Goal: Task Accomplishment & Management: Complete application form

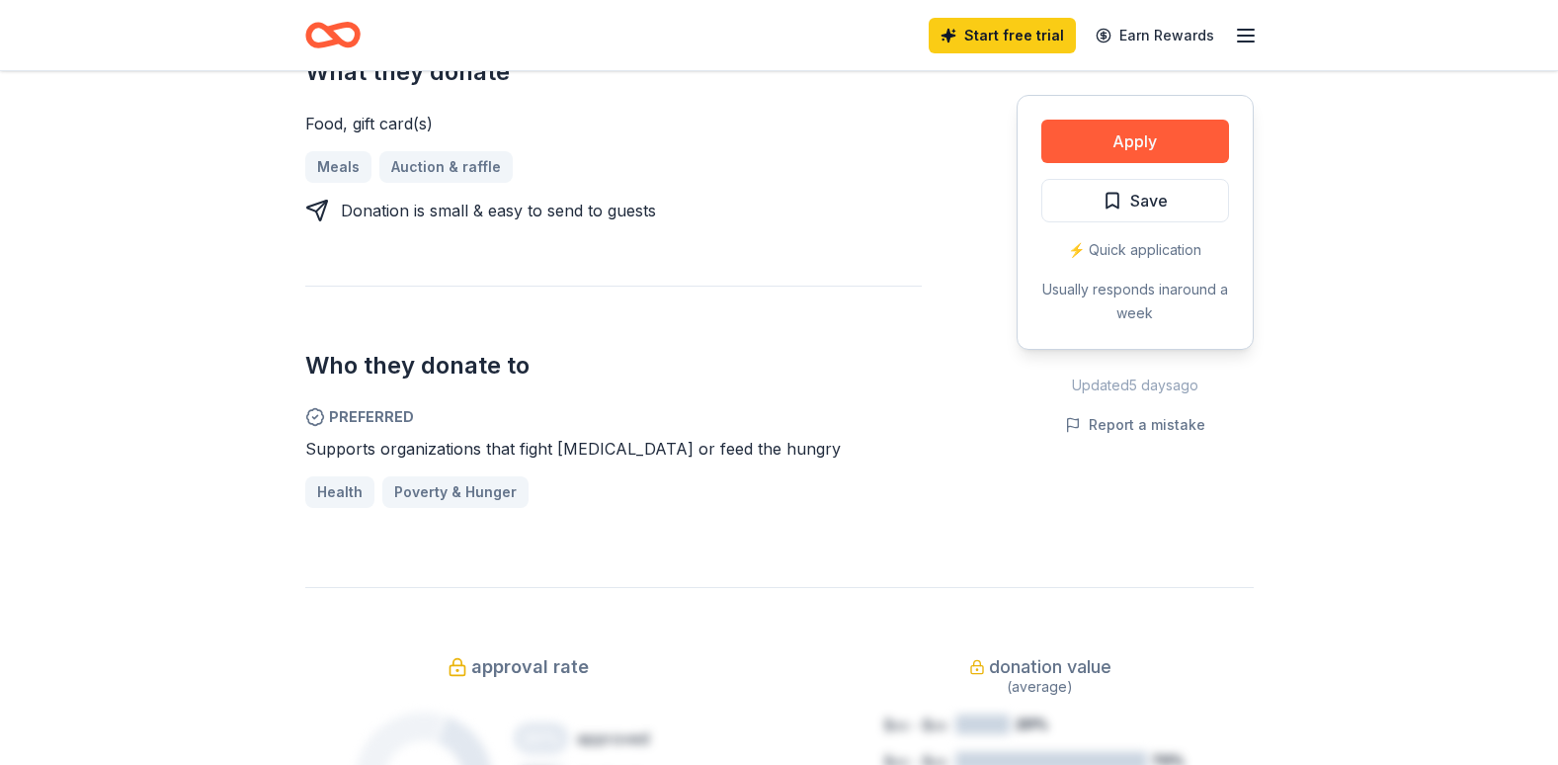
scroll to position [858, 0]
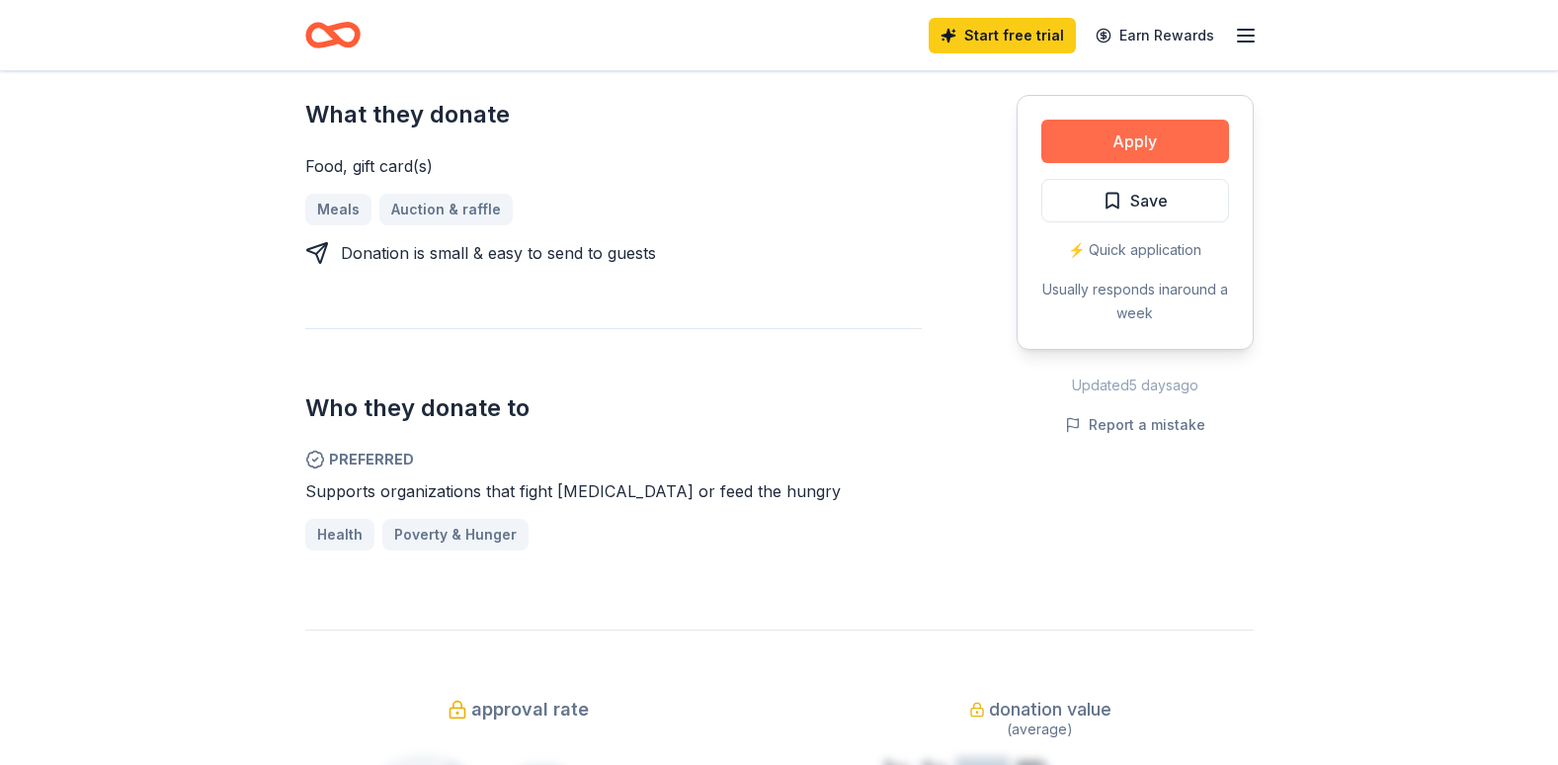
click at [1067, 163] on button "Apply" at bounding box center [1135, 141] width 188 height 43
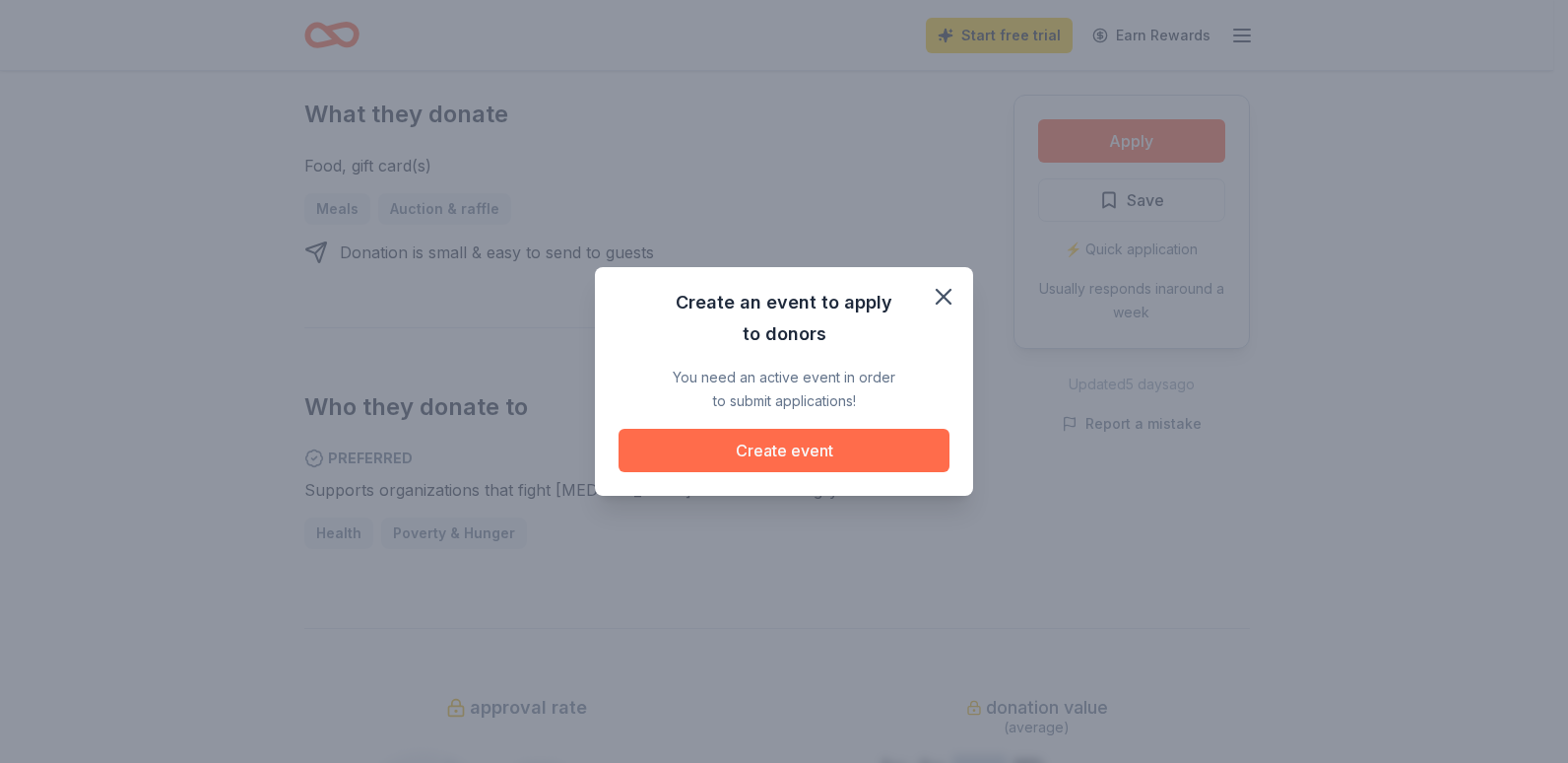
click at [820, 472] on button "Create event" at bounding box center [784, 450] width 331 height 43
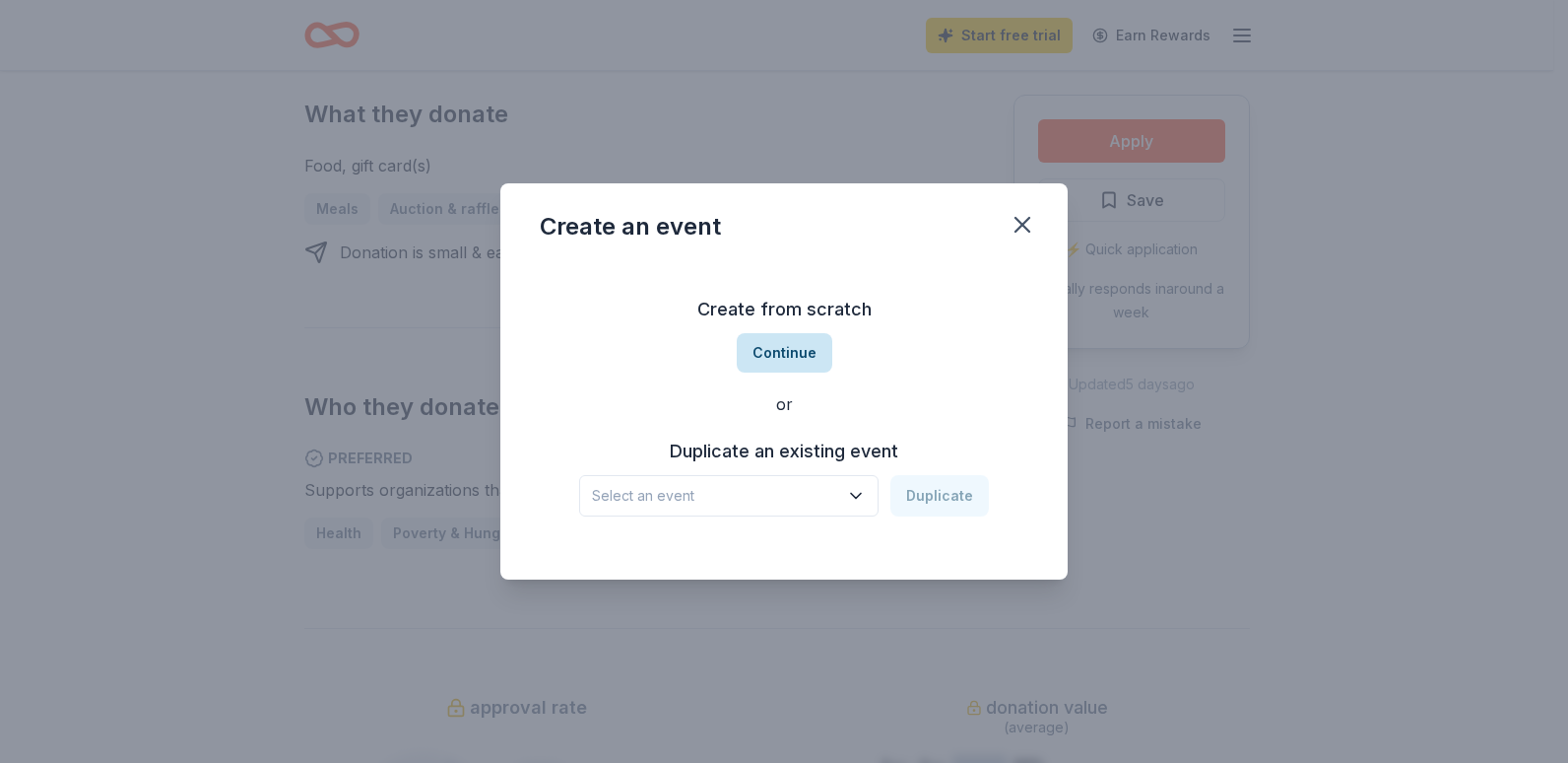
click at [798, 351] on button "Continue" at bounding box center [784, 353] width 96 height 40
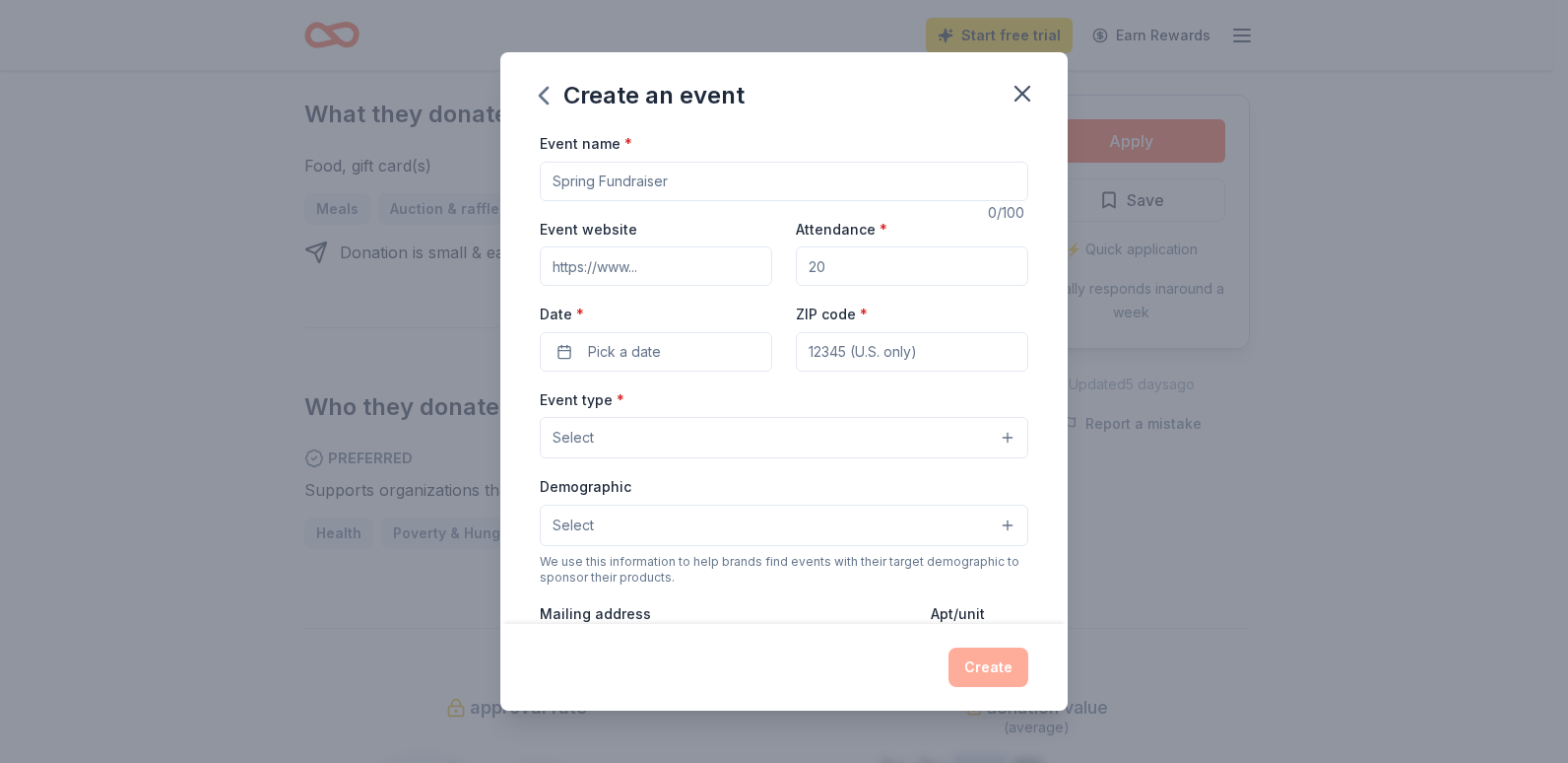
click at [732, 201] on input "Event name *" at bounding box center [784, 182] width 488 height 40
type input "fighting Hunger in Greenwood Mississippi"
click at [1036, 108] on icon "button" at bounding box center [1023, 94] width 28 height 28
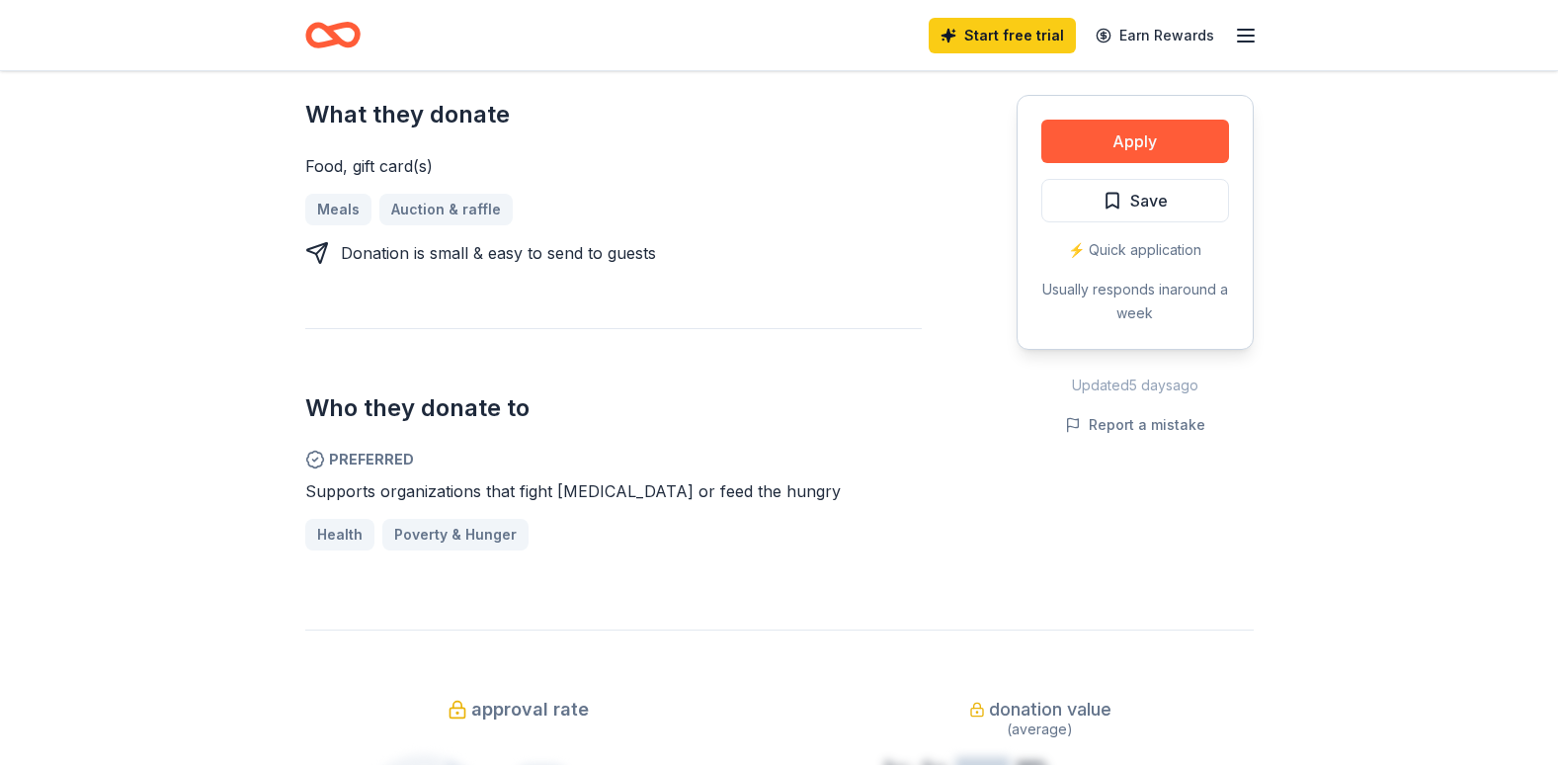
click at [170, 352] on div "Share Chicken Salad Chick New approval rate donation value Share Donating in AL…" at bounding box center [779, 565] width 1558 height 2704
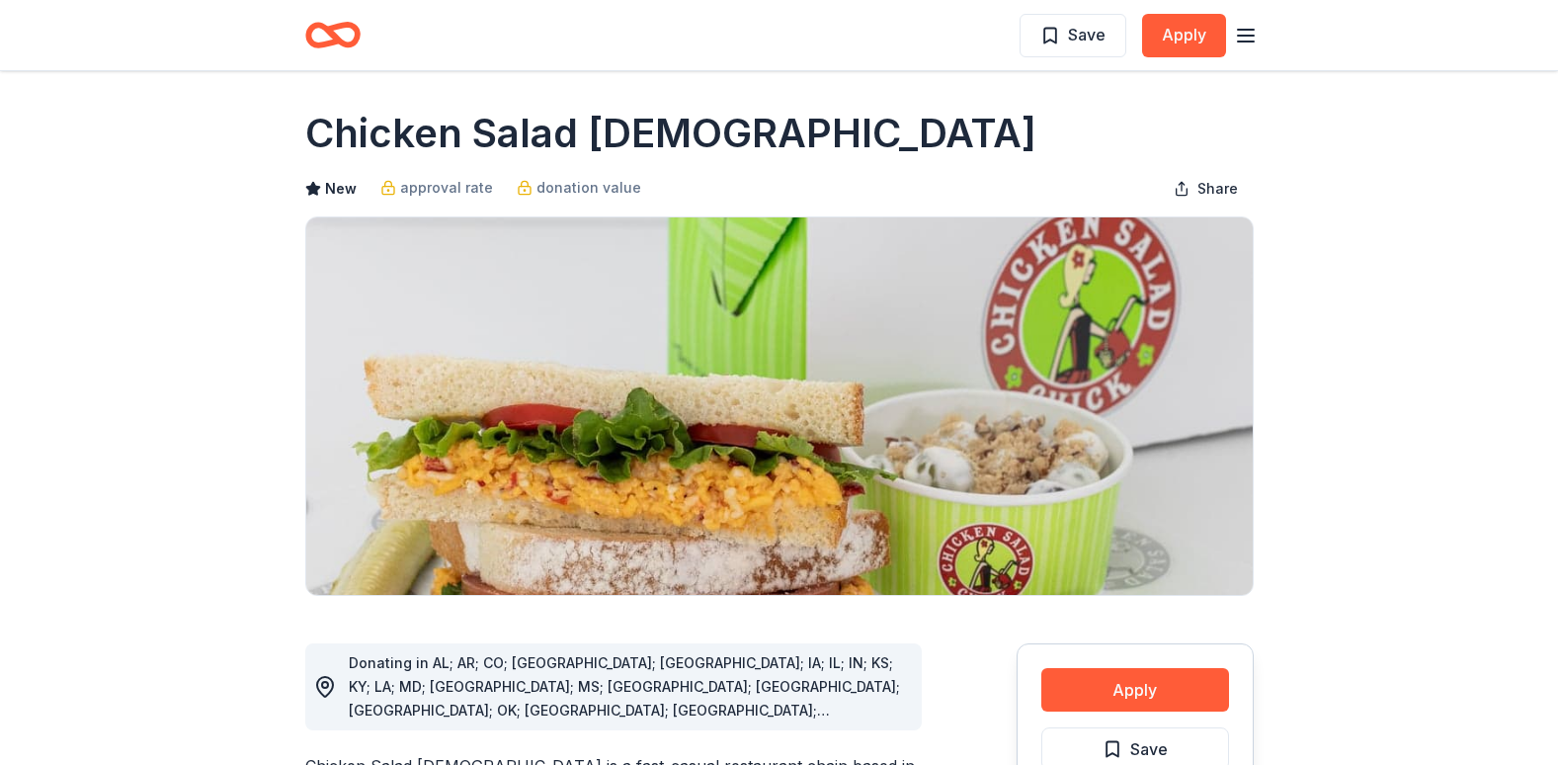
scroll to position [0, 0]
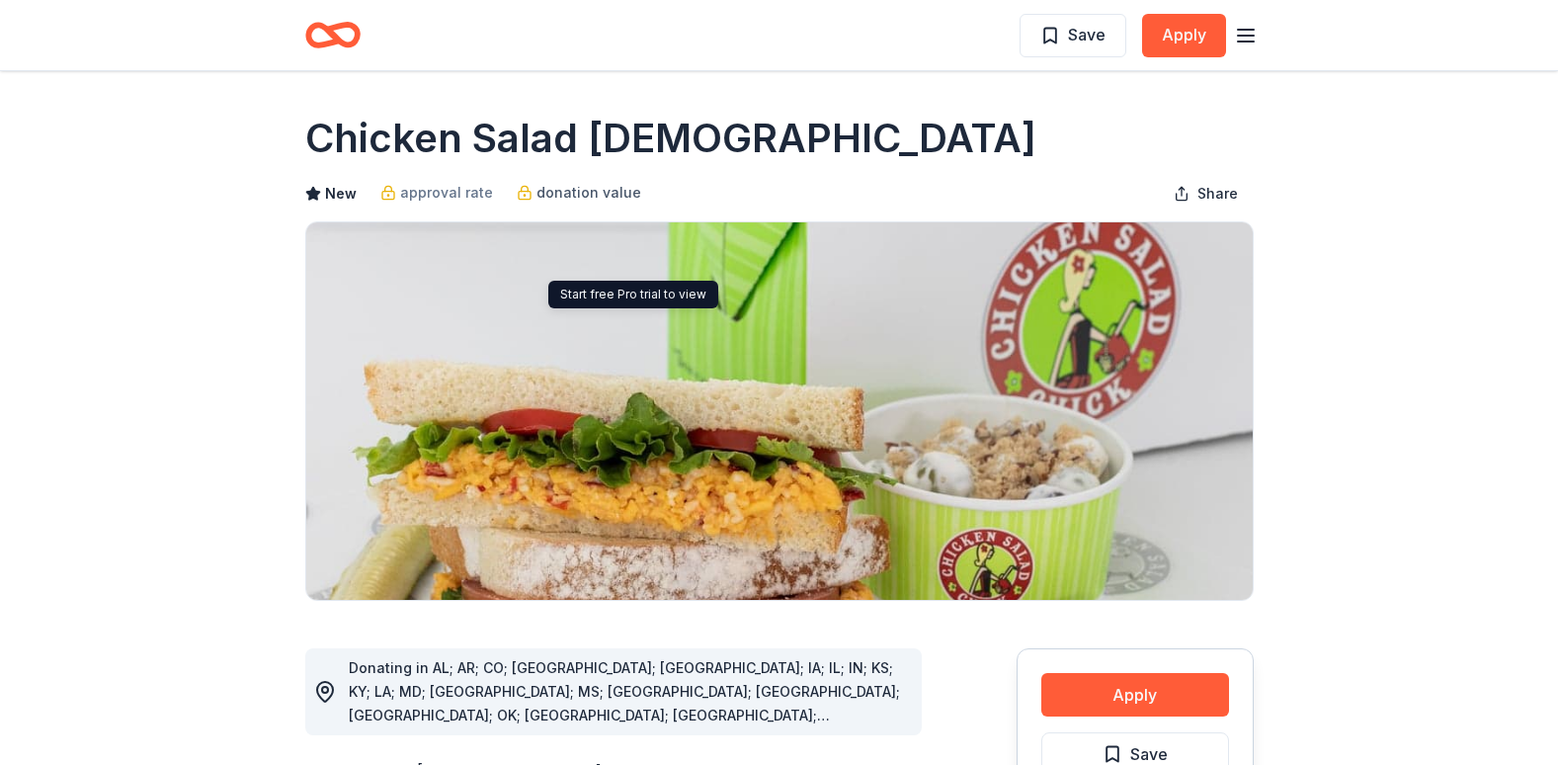
click at [641, 204] on span "donation value" at bounding box center [588, 193] width 105 height 24
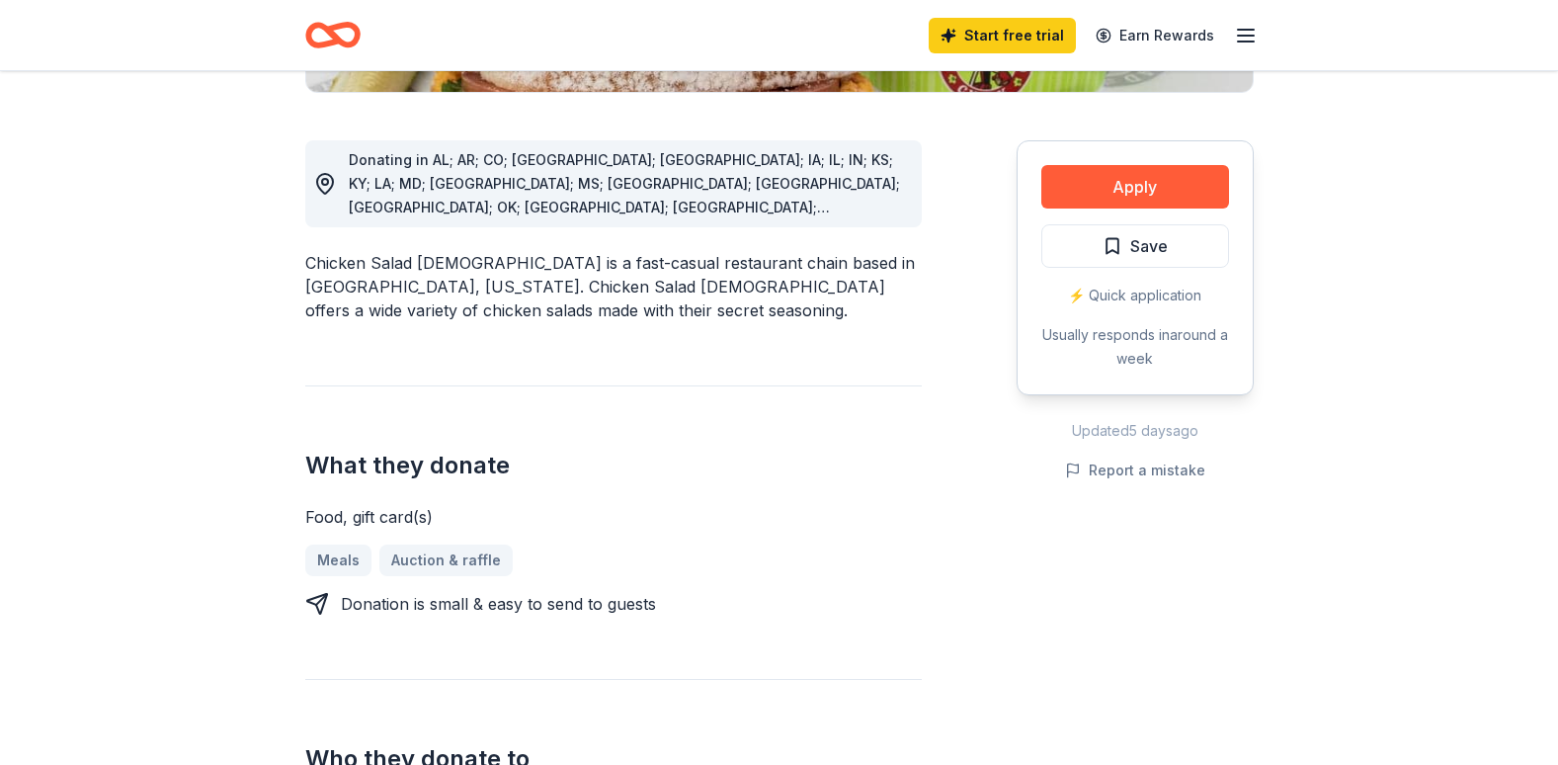
scroll to position [542, 0]
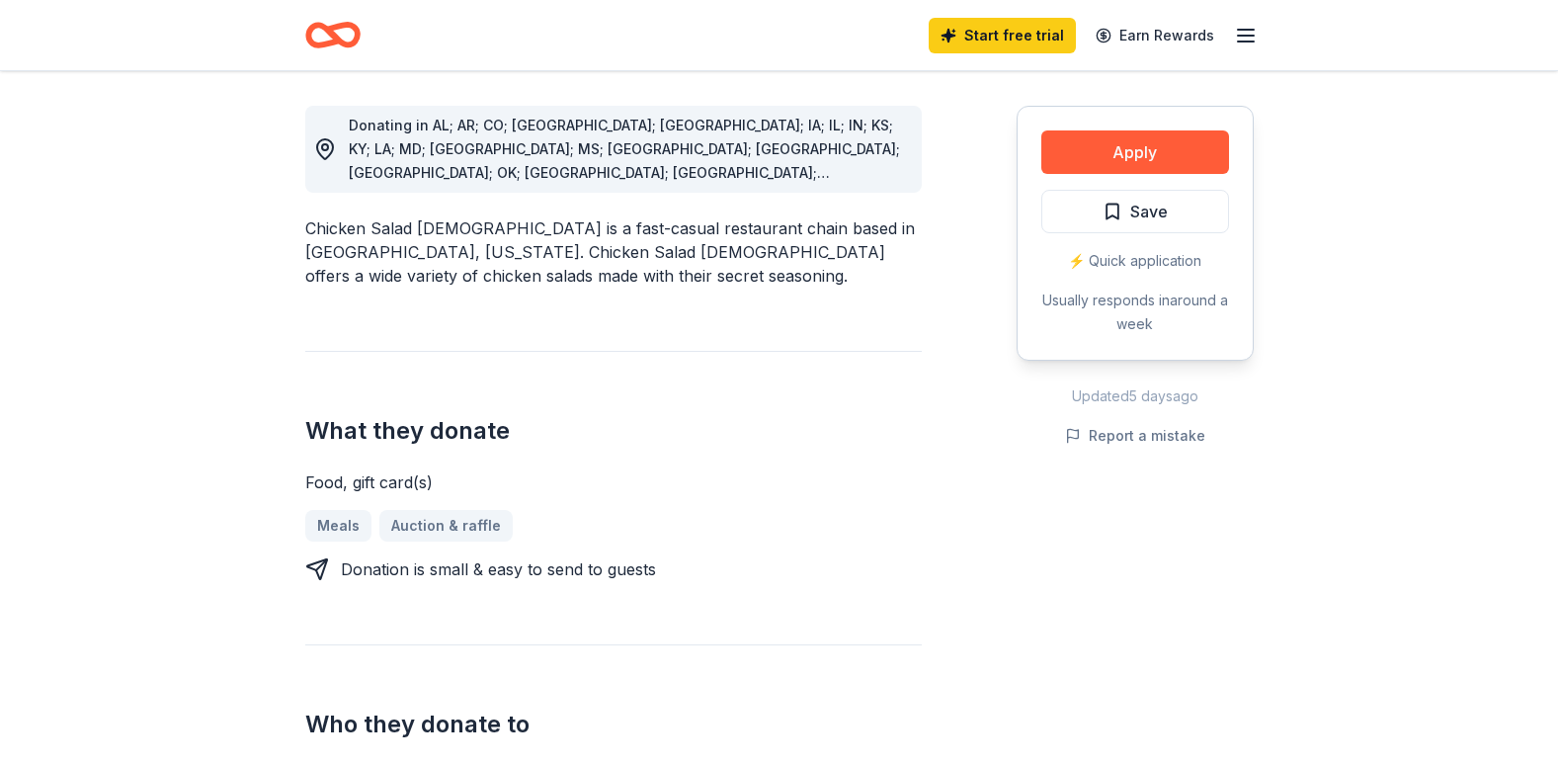
click at [593, 185] on div "Donating in AL; AR; CO; FL; GA; IA; IL; IN; KS; KY; LA; MD; MO; MS; NC; NM; OH;…" at bounding box center [627, 149] width 557 height 71
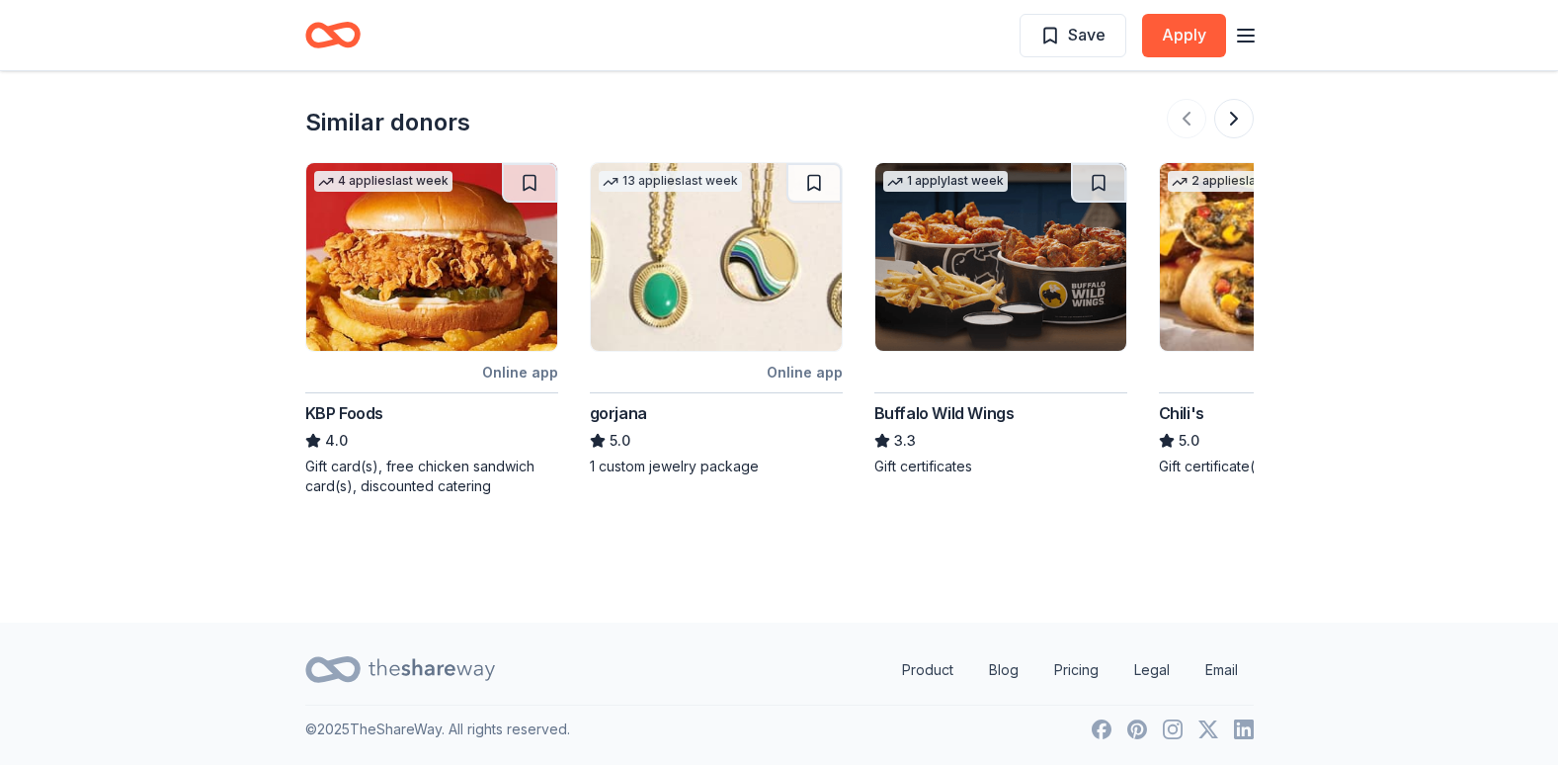
scroll to position [2574, 0]
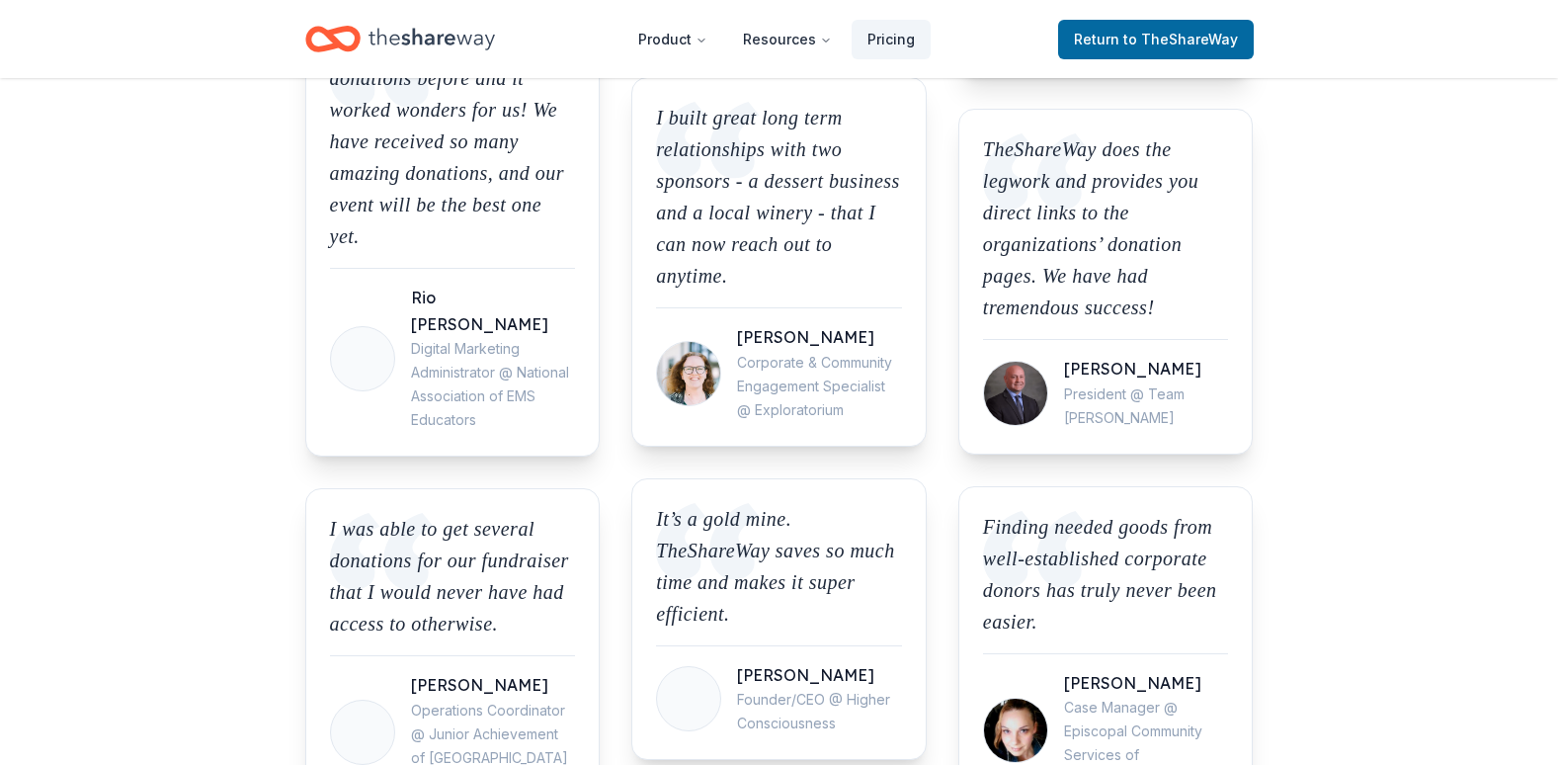
scroll to position [2015, 0]
